Goal: Navigation & Orientation: Find specific page/section

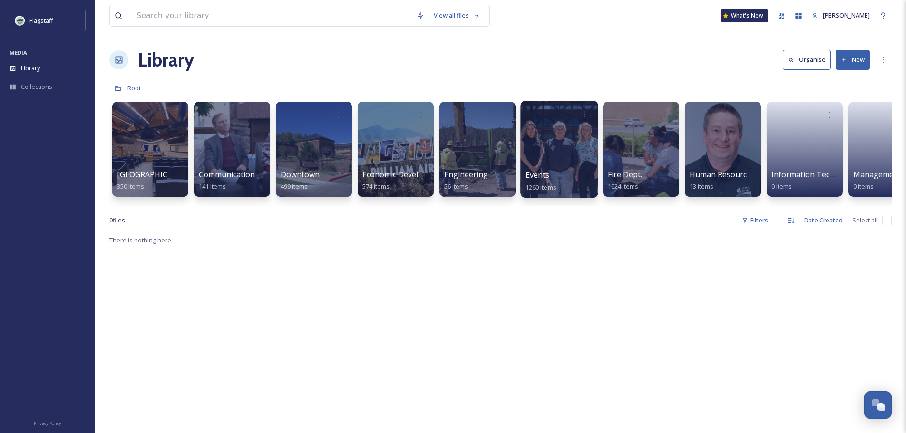
click at [531, 180] on span "Events" at bounding box center [537, 175] width 24 height 10
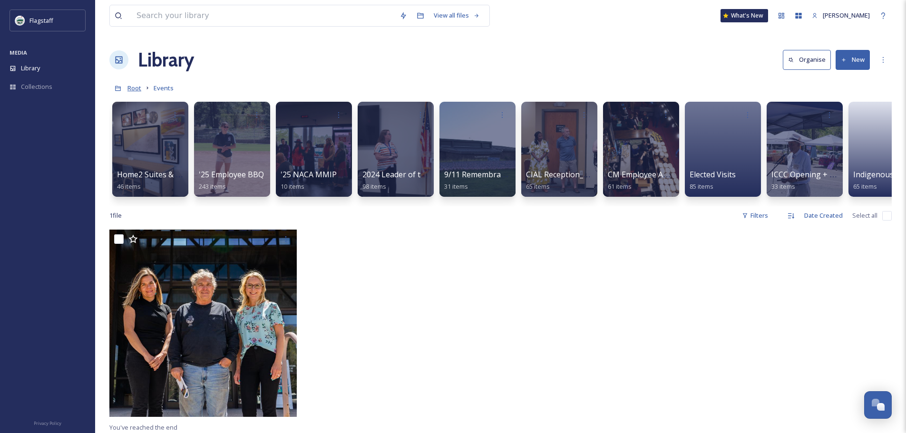
click at [129, 92] on span "Root" at bounding box center [134, 88] width 14 height 9
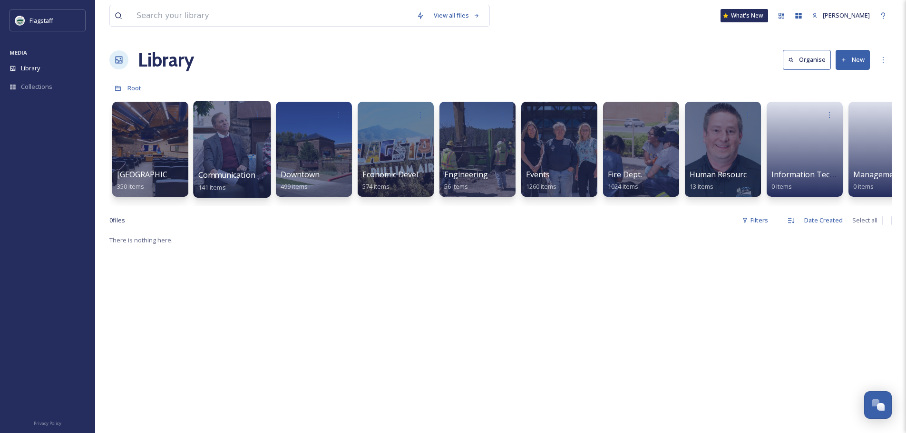
click at [253, 173] on span "Communication & Civic Engagement" at bounding box center [263, 175] width 131 height 10
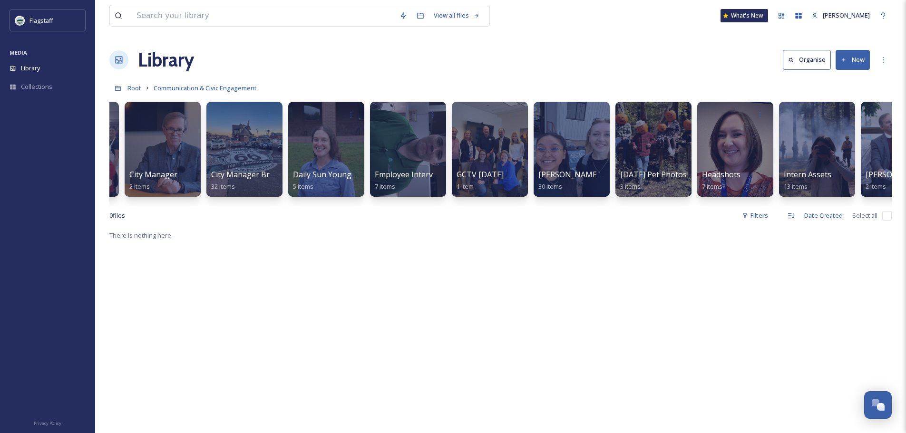
scroll to position [0, 199]
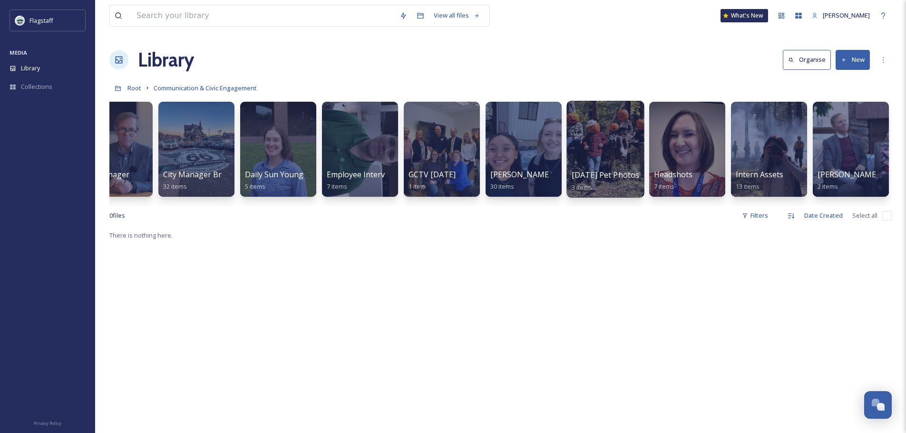
click at [580, 165] on div at bounding box center [604, 149] width 77 height 97
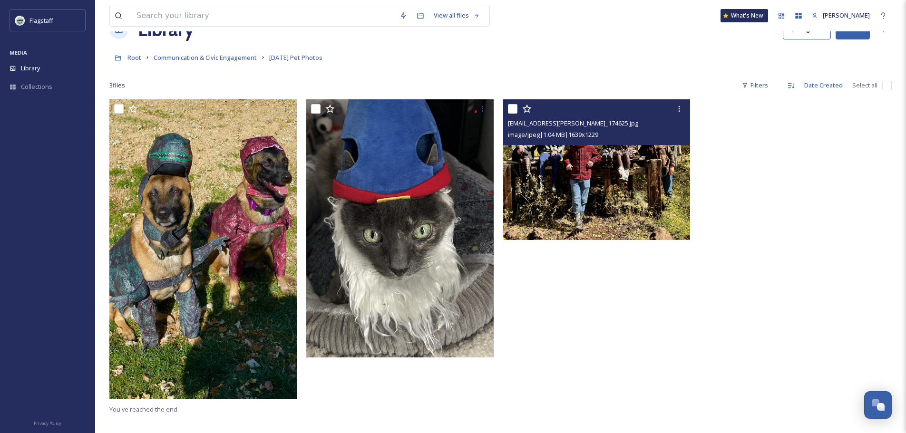
scroll to position [48, 0]
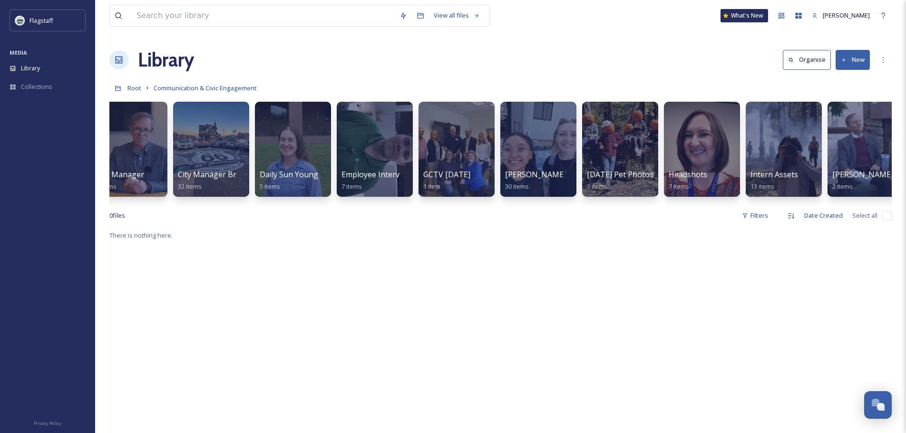
scroll to position [0, 199]
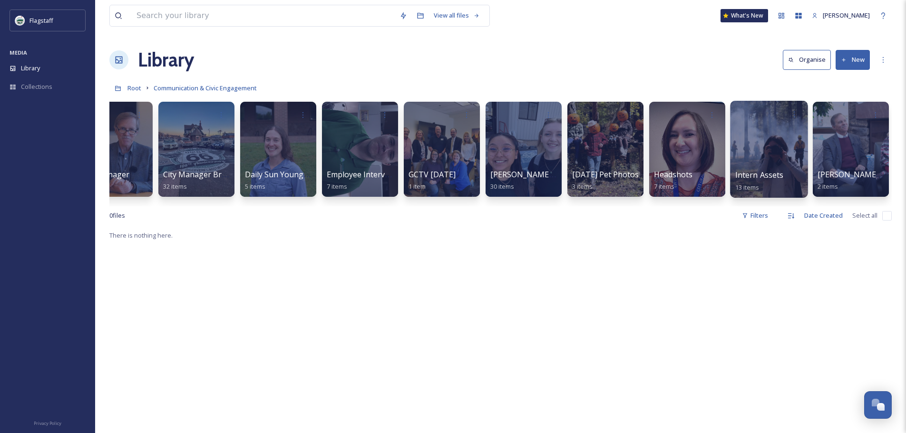
click at [791, 157] on div at bounding box center [768, 149] width 77 height 97
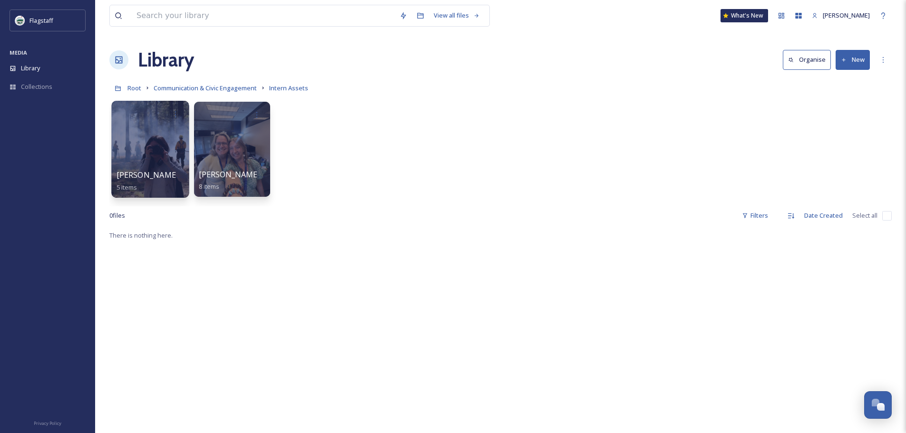
click at [158, 141] on div at bounding box center [149, 149] width 77 height 97
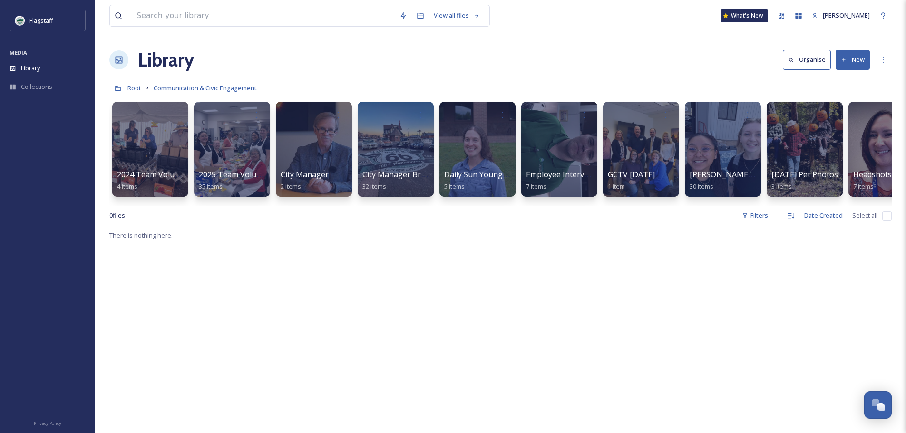
click at [128, 90] on span "Root" at bounding box center [134, 88] width 14 height 9
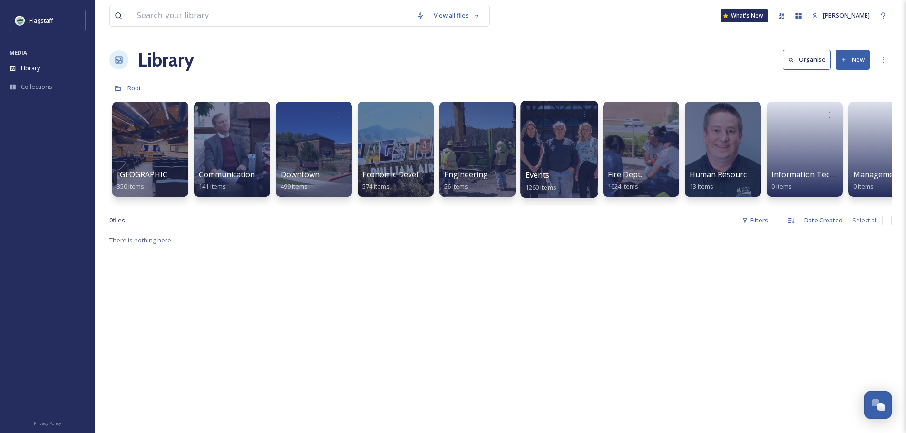
click at [547, 172] on span "Events" at bounding box center [537, 175] width 24 height 10
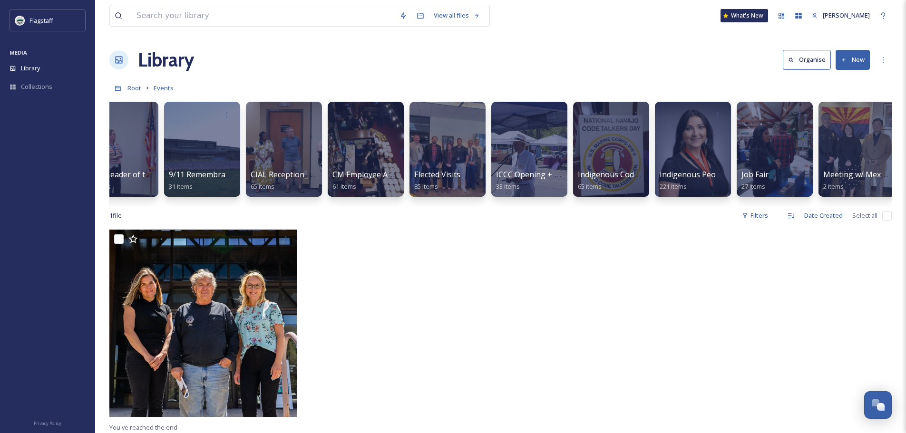
scroll to position [0, 291]
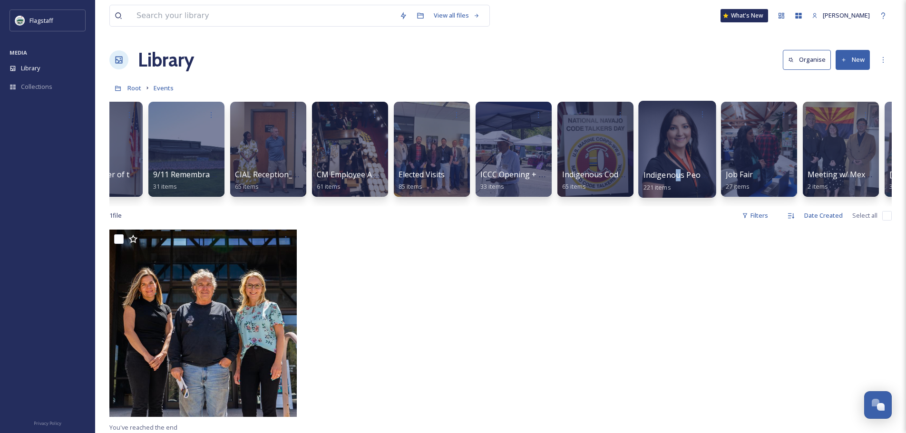
click at [677, 170] on div "Indigenous Peoples Day Events 221 items" at bounding box center [677, 181] width 68 height 24
click at [668, 167] on div at bounding box center [676, 149] width 77 height 97
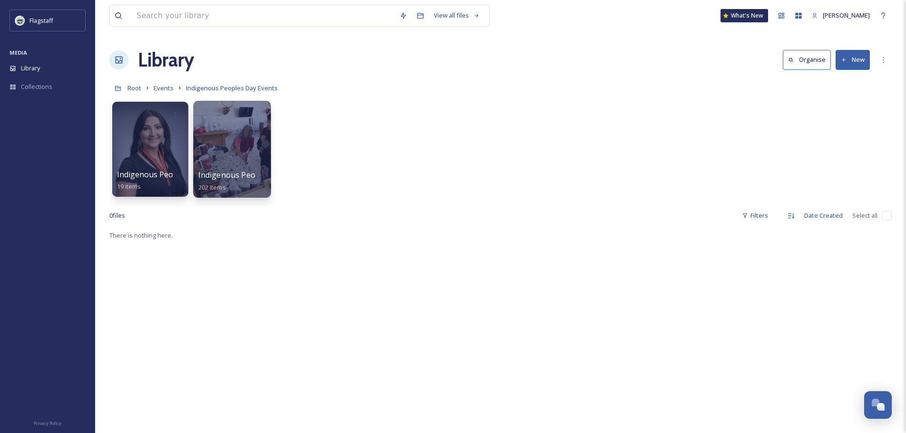
click at [223, 146] on div at bounding box center [231, 149] width 77 height 97
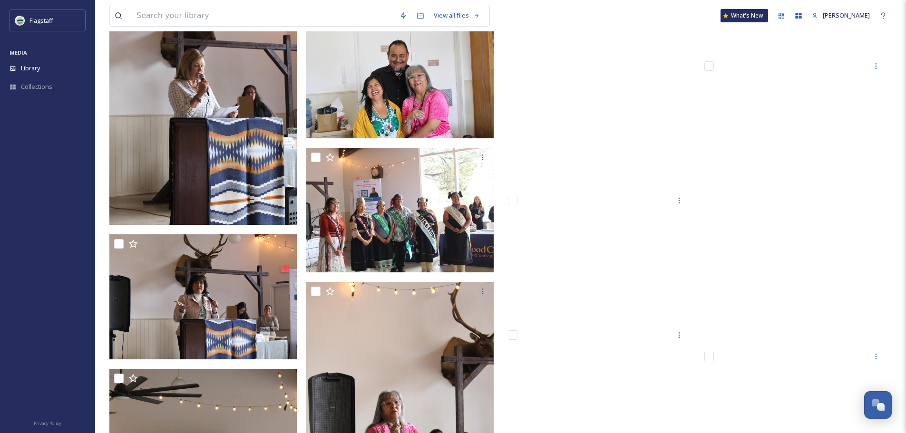
scroll to position [6941, 0]
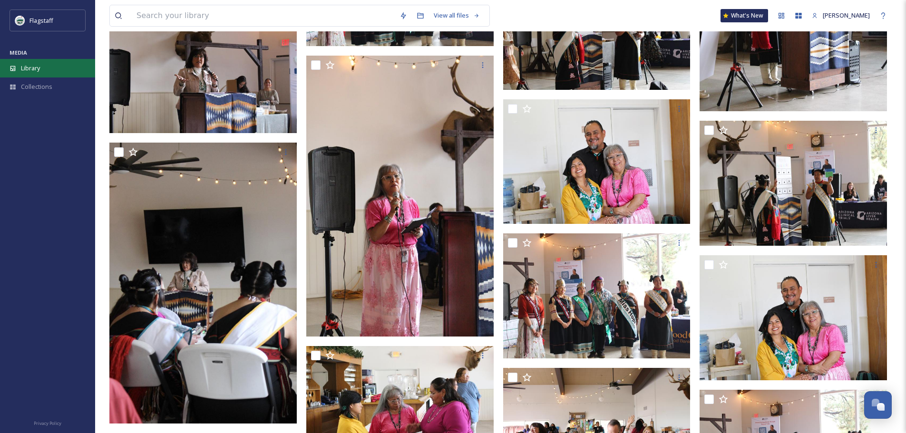
click at [80, 65] on div "Library" at bounding box center [47, 68] width 95 height 19
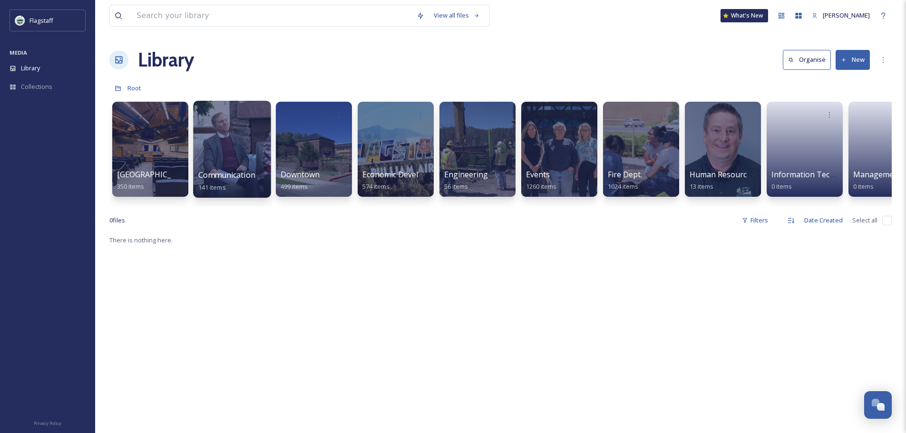
click at [239, 180] on span "Communication & Civic Engagement" at bounding box center [263, 175] width 131 height 10
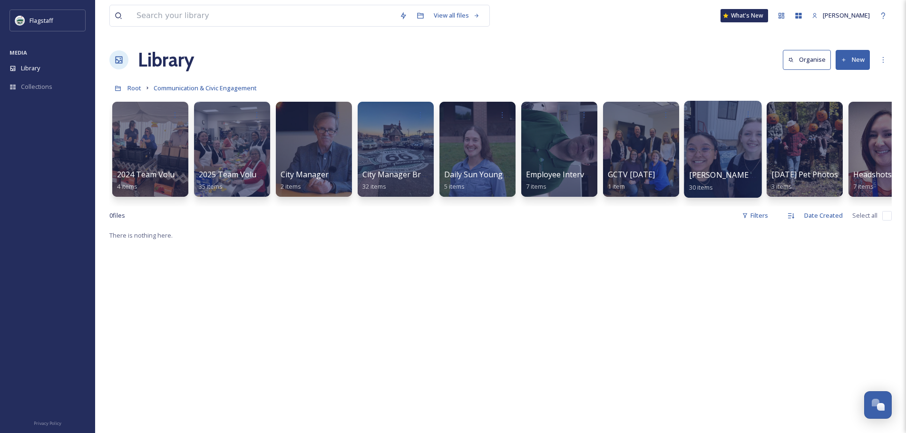
click at [742, 172] on span "[PERSON_NAME] and [PERSON_NAME] Outtakes" at bounding box center [777, 175] width 177 height 10
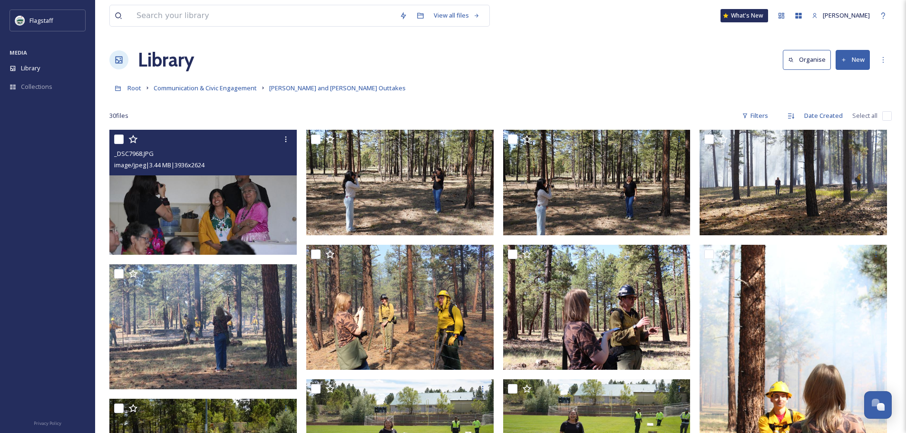
click at [255, 202] on img at bounding box center [202, 192] width 187 height 125
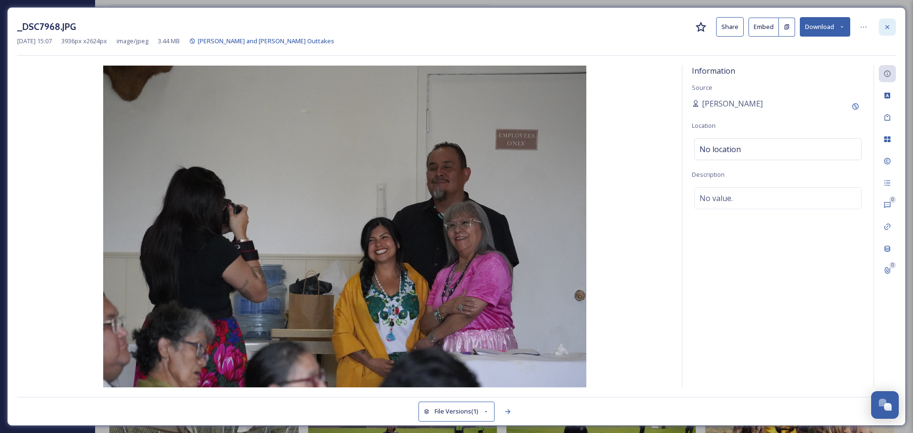
click at [885, 27] on icon at bounding box center [887, 27] width 8 height 8
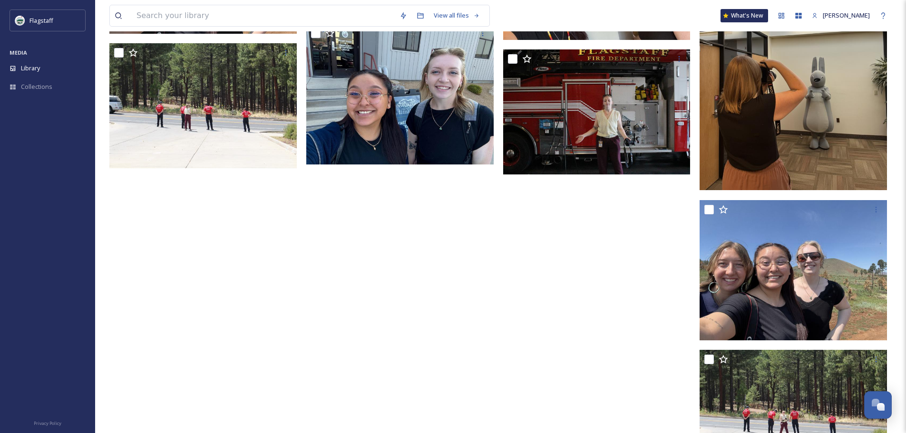
scroll to position [1202, 0]
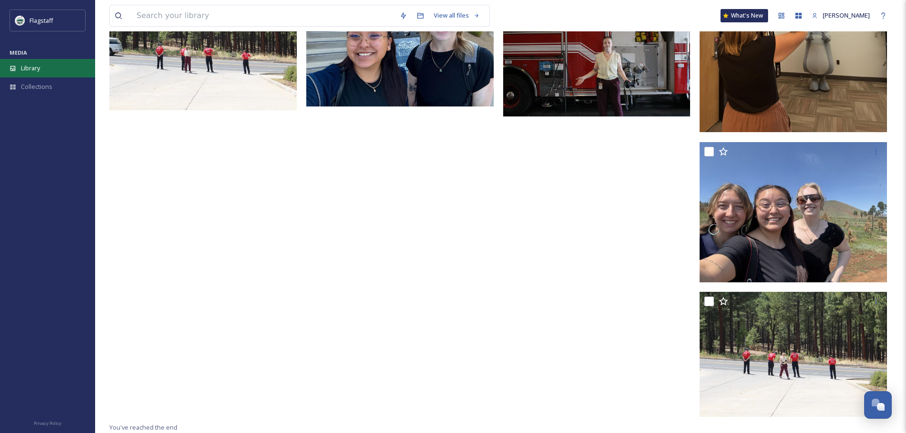
click at [45, 65] on div "Library" at bounding box center [47, 68] width 95 height 19
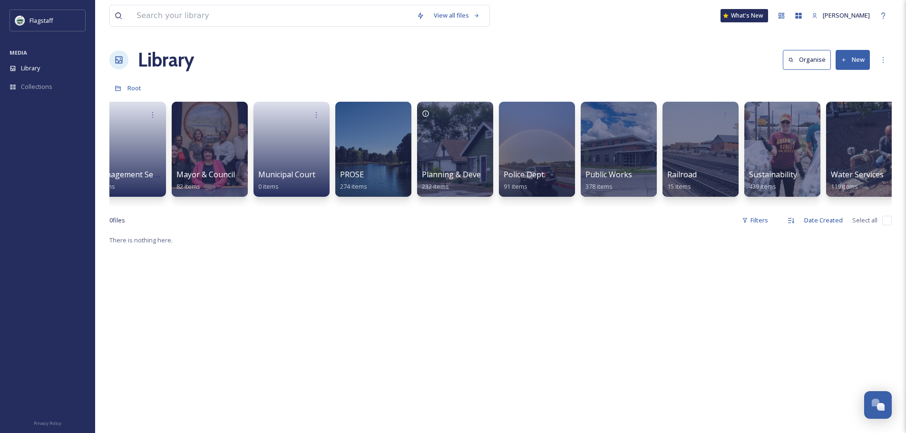
scroll to position [0, 761]
